Goal: Transaction & Acquisition: Purchase product/service

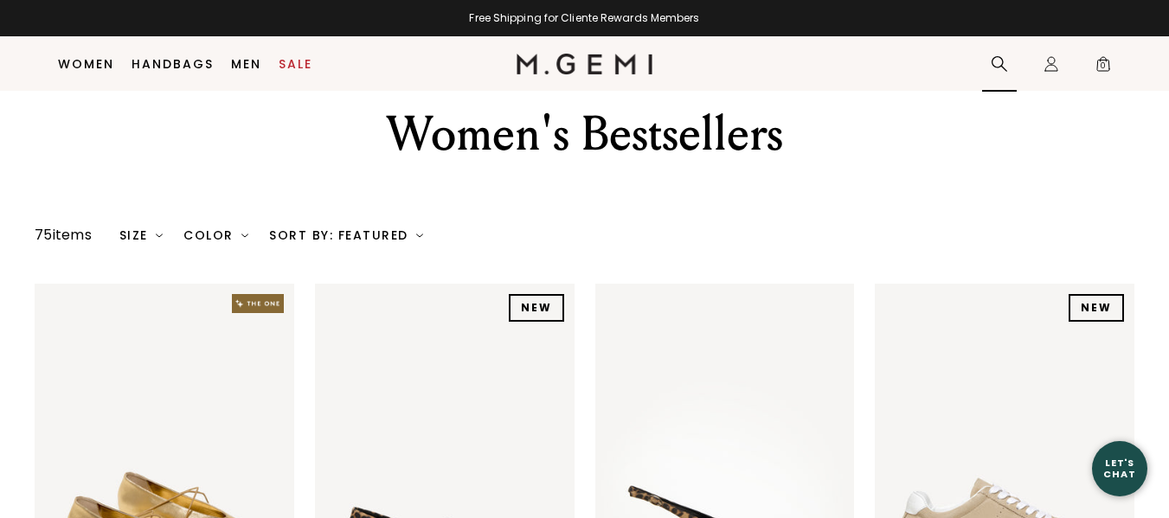
click at [999, 61] on icon at bounding box center [999, 63] width 17 height 17
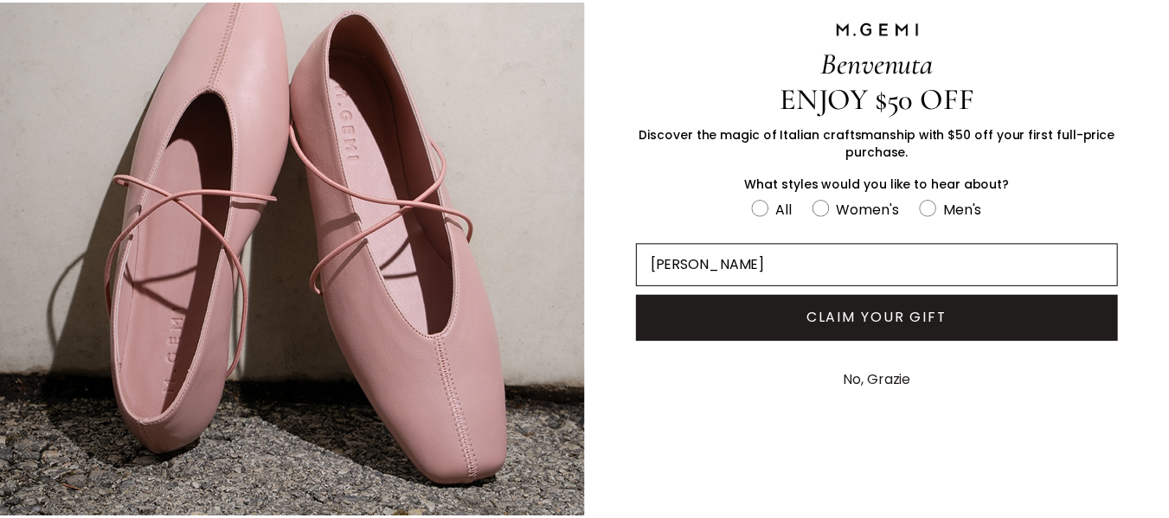
scroll to position [136, 0]
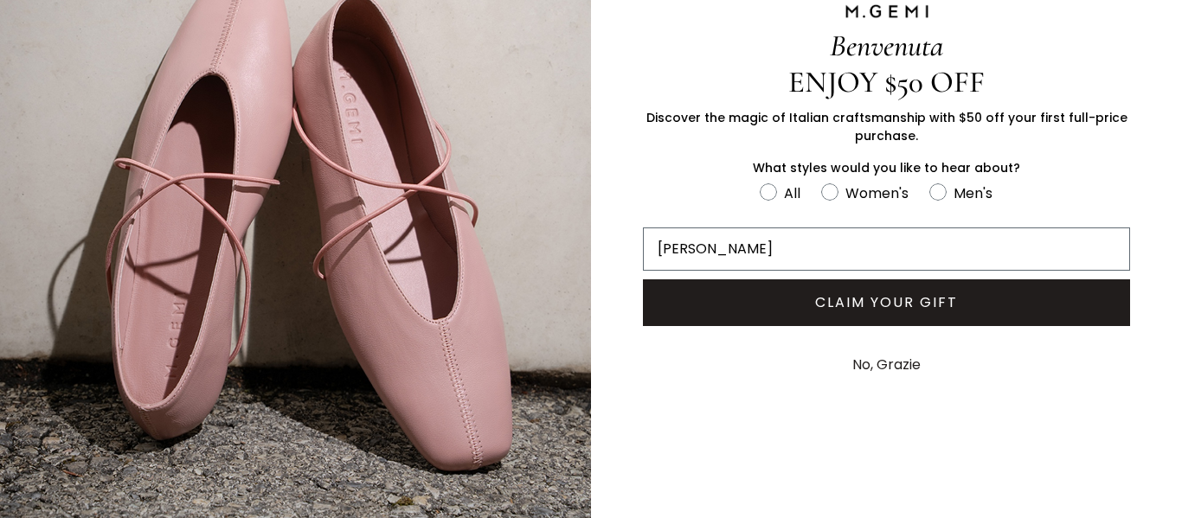
type input "[PERSON_NAME]"
click at [873, 356] on button "No, Grazie" at bounding box center [887, 364] width 86 height 43
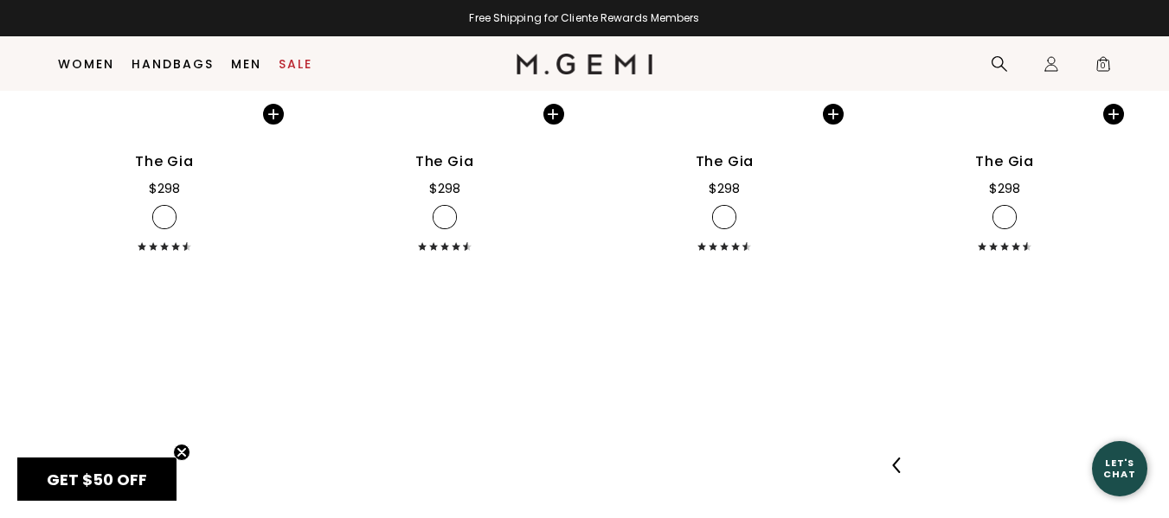
scroll to position [5934, 0]
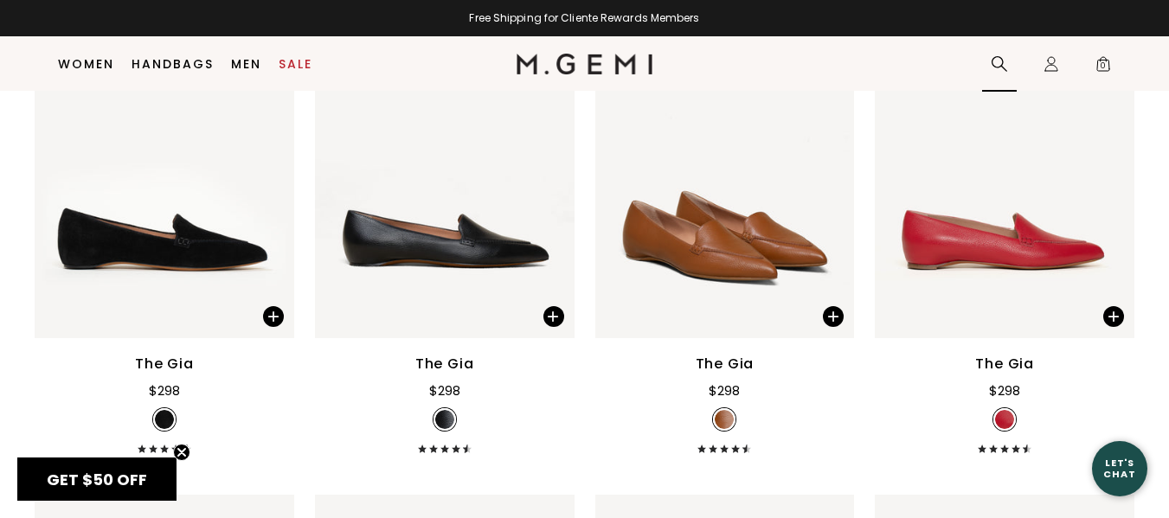
click at [993, 63] on icon at bounding box center [999, 63] width 17 height 17
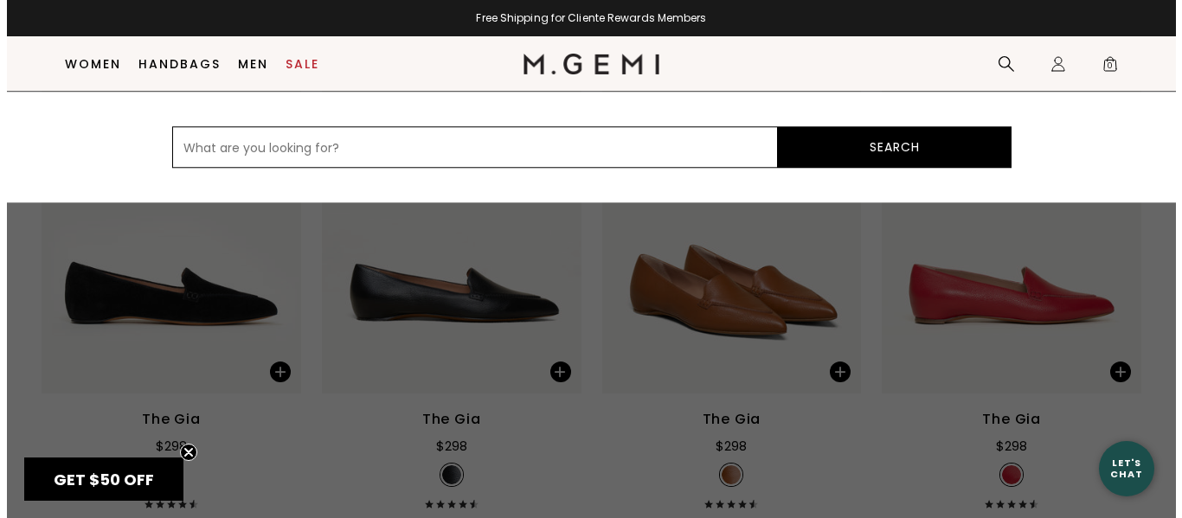
scroll to position [5985, 0]
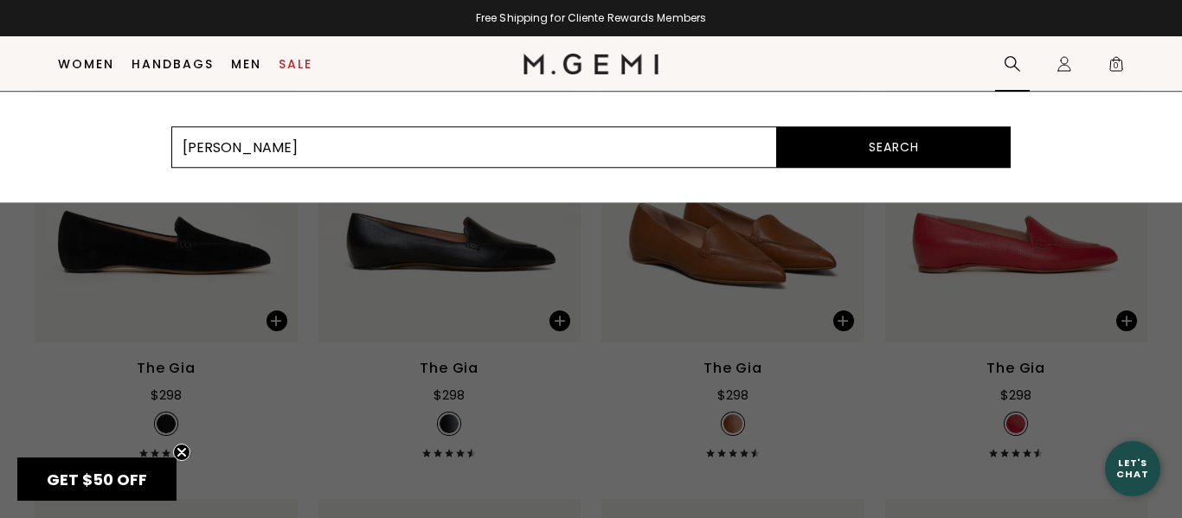
type input "[PERSON_NAME]"
click at [851, 142] on button "Search" at bounding box center [894, 147] width 234 height 42
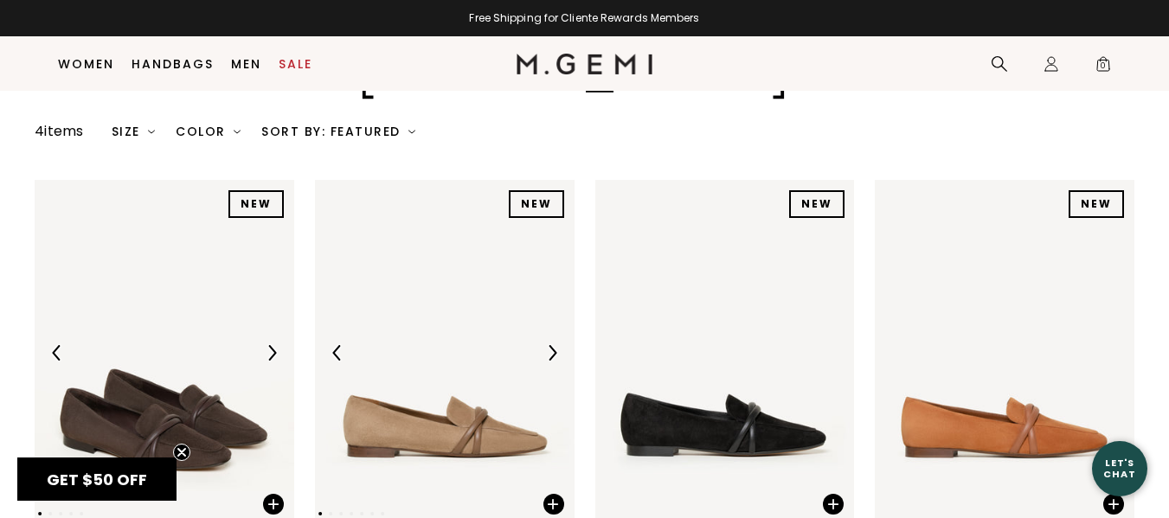
click at [427, 378] on img at bounding box center [445, 353] width 260 height 346
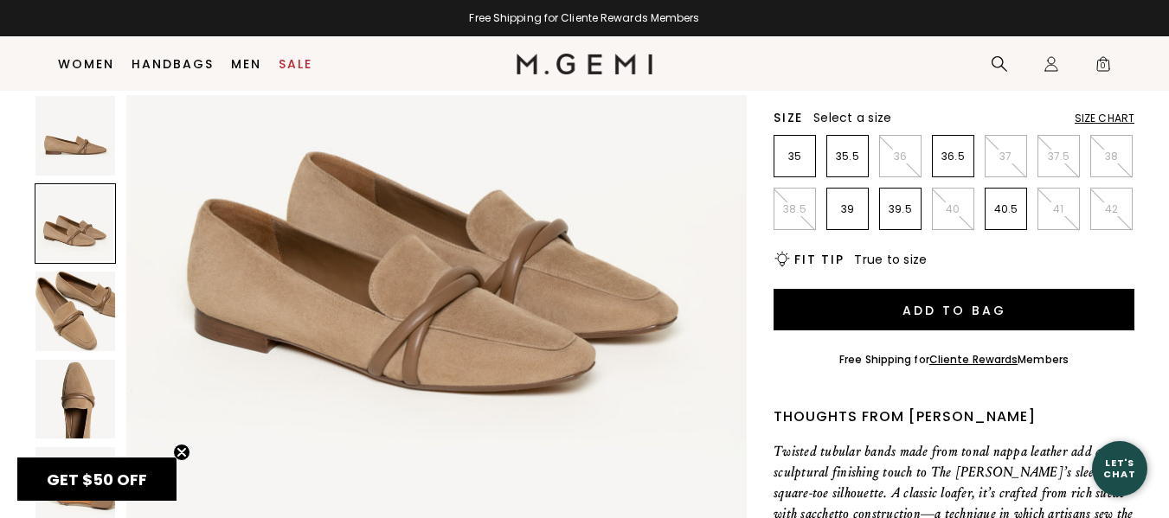
scroll to position [865, 0]
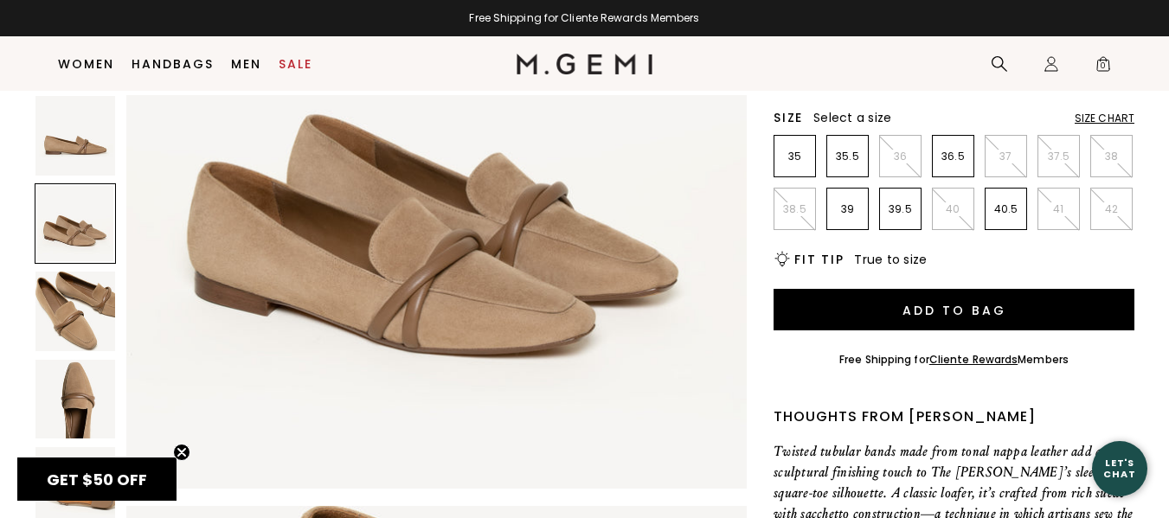
click at [74, 320] on img at bounding box center [75, 312] width 80 height 80
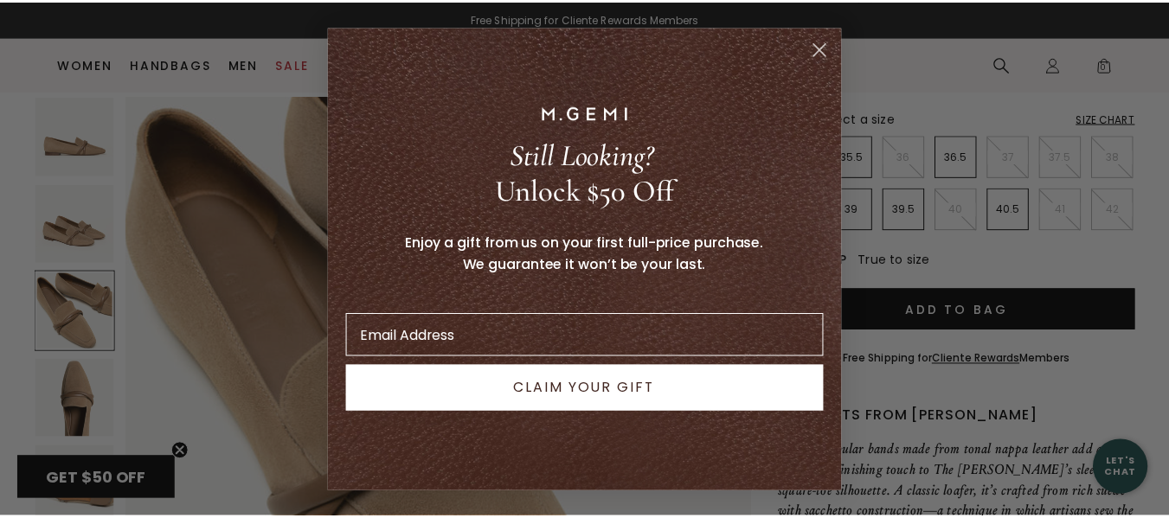
scroll to position [1359, 0]
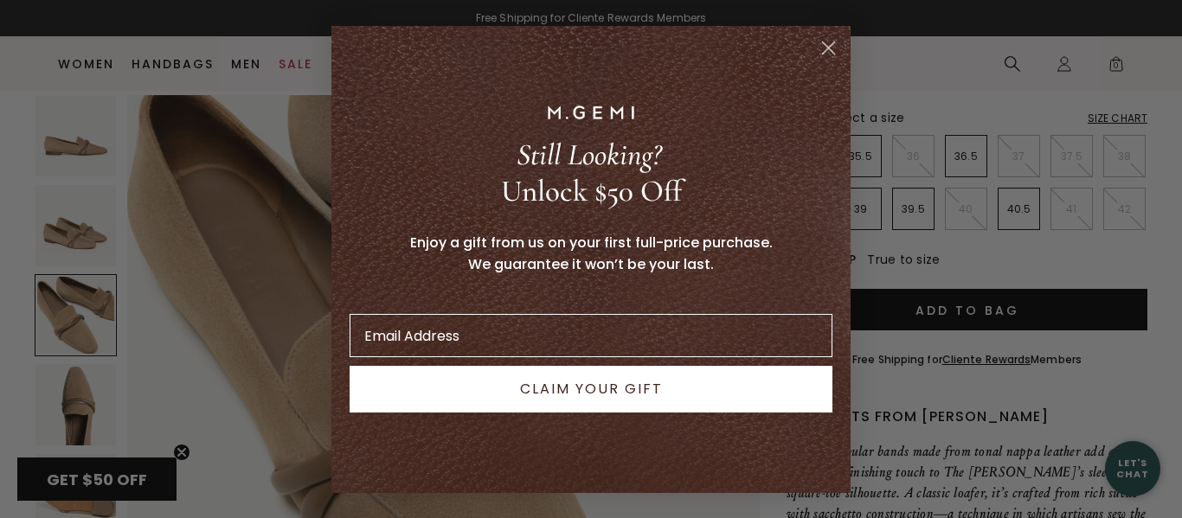
click at [828, 44] on circle "Close dialog" at bounding box center [828, 47] width 29 height 29
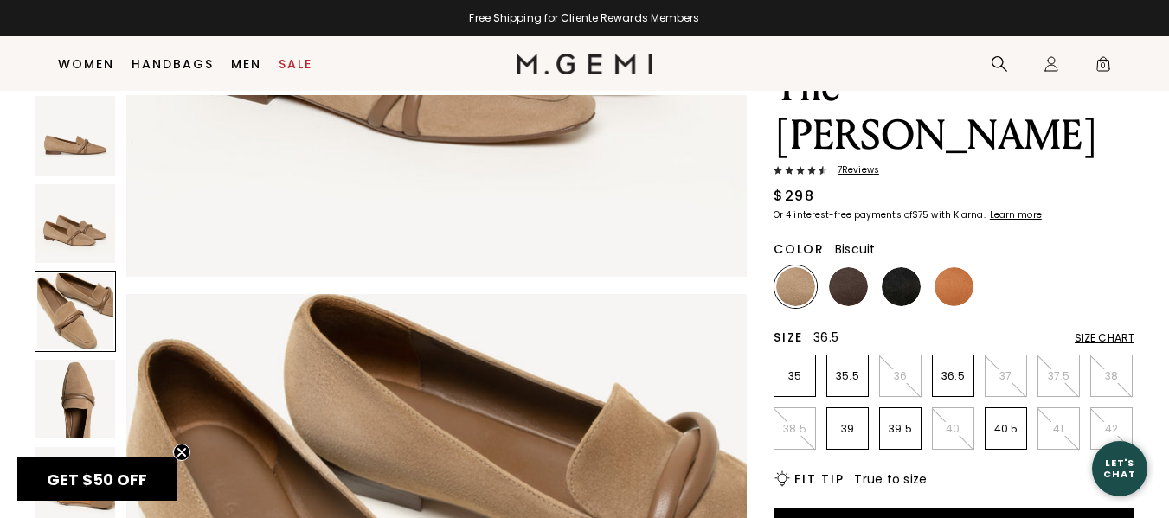
scroll to position [87, 0]
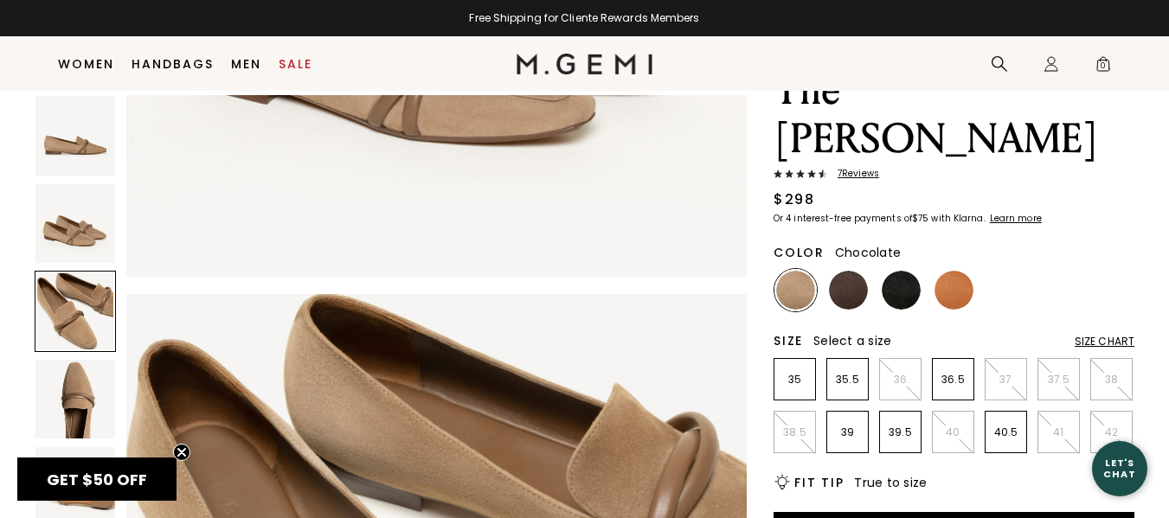
click at [853, 271] on img at bounding box center [848, 290] width 39 height 39
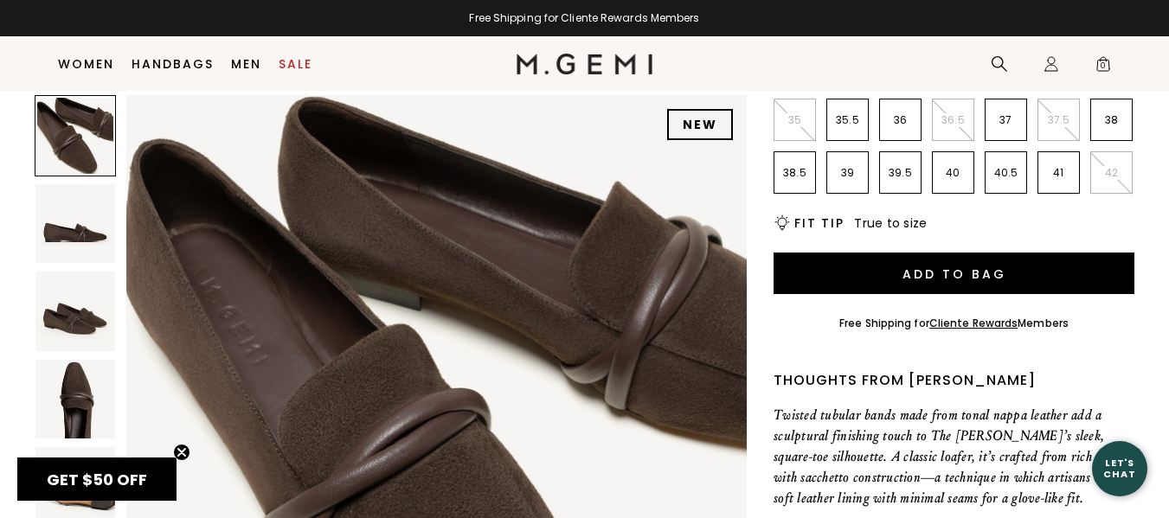
click at [74, 407] on img at bounding box center [75, 400] width 80 height 80
